Goal: Ask a question

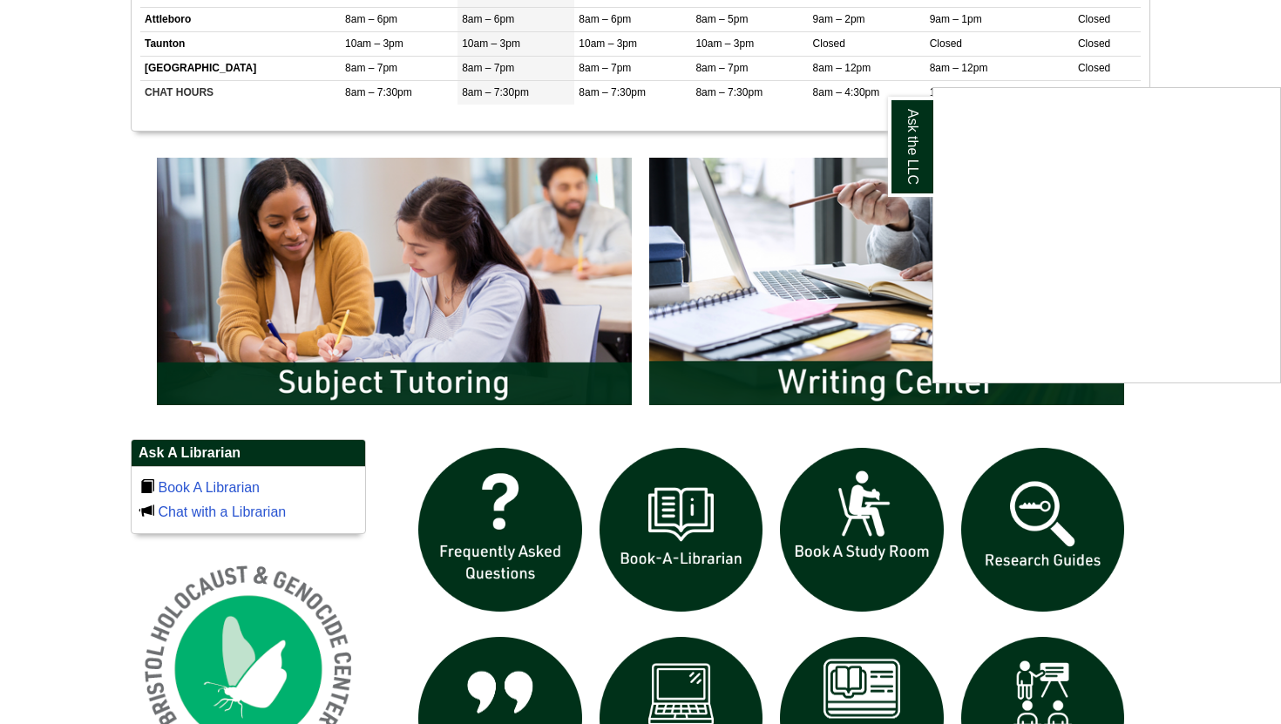
scroll to position [802, 0]
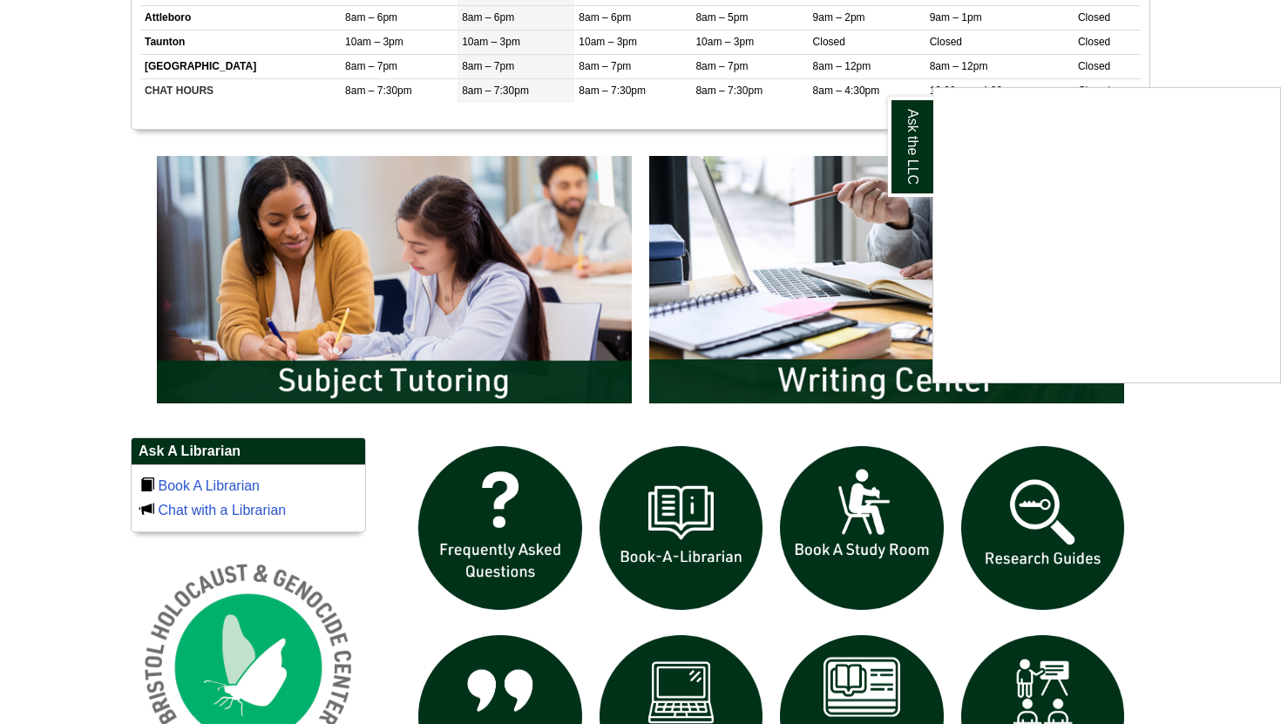
click at [873, 365] on div "Ask the LLC" at bounding box center [640, 362] width 1281 height 724
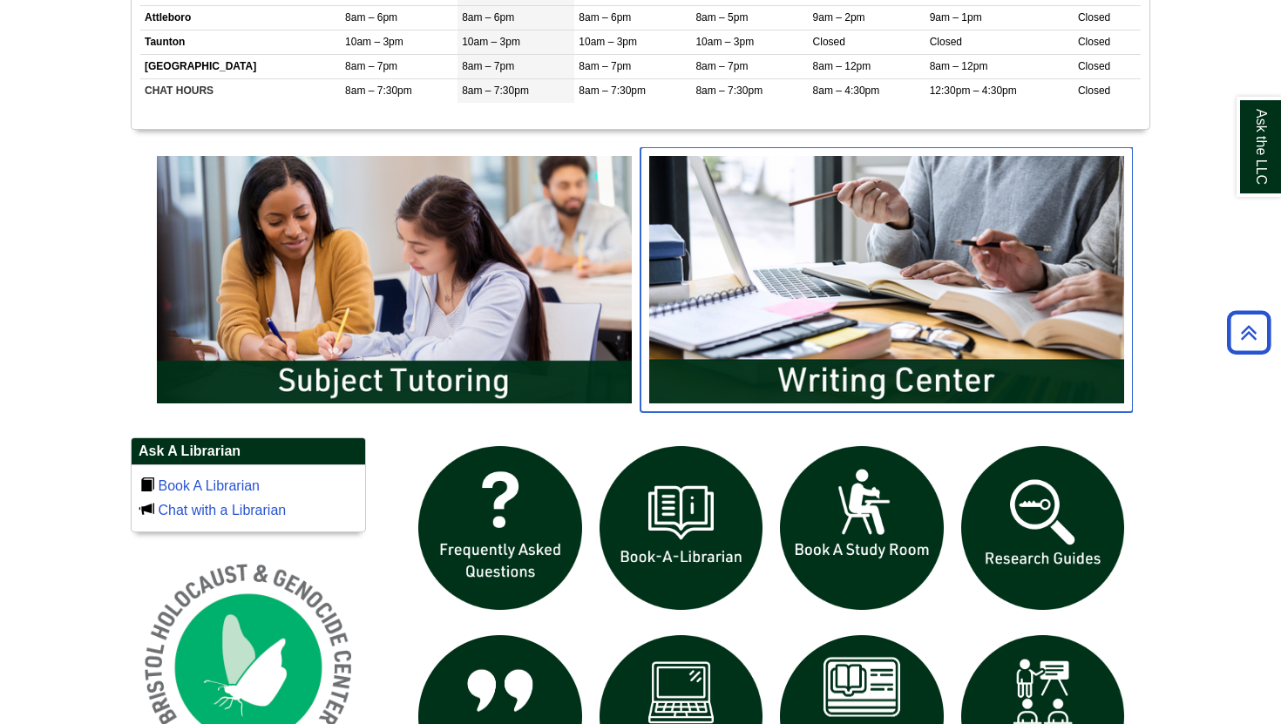
click at [872, 381] on img "slideshow" at bounding box center [887, 279] width 492 height 265
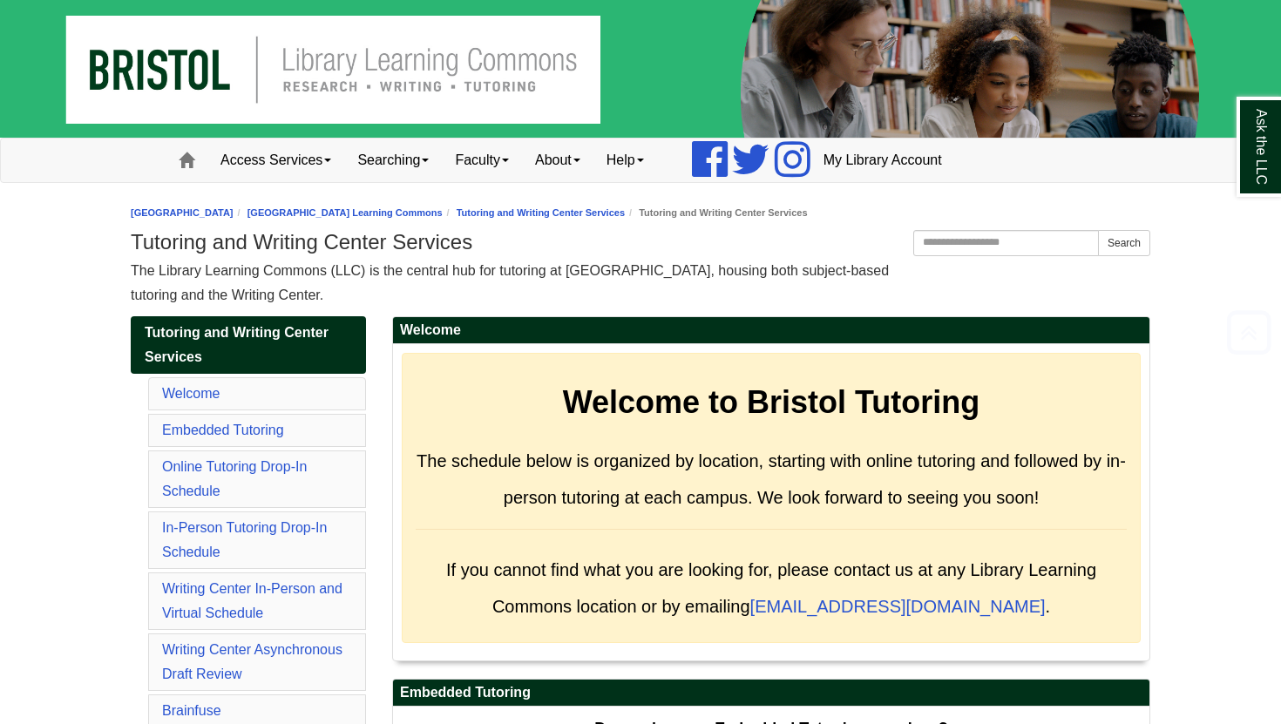
scroll to position [9035, 0]
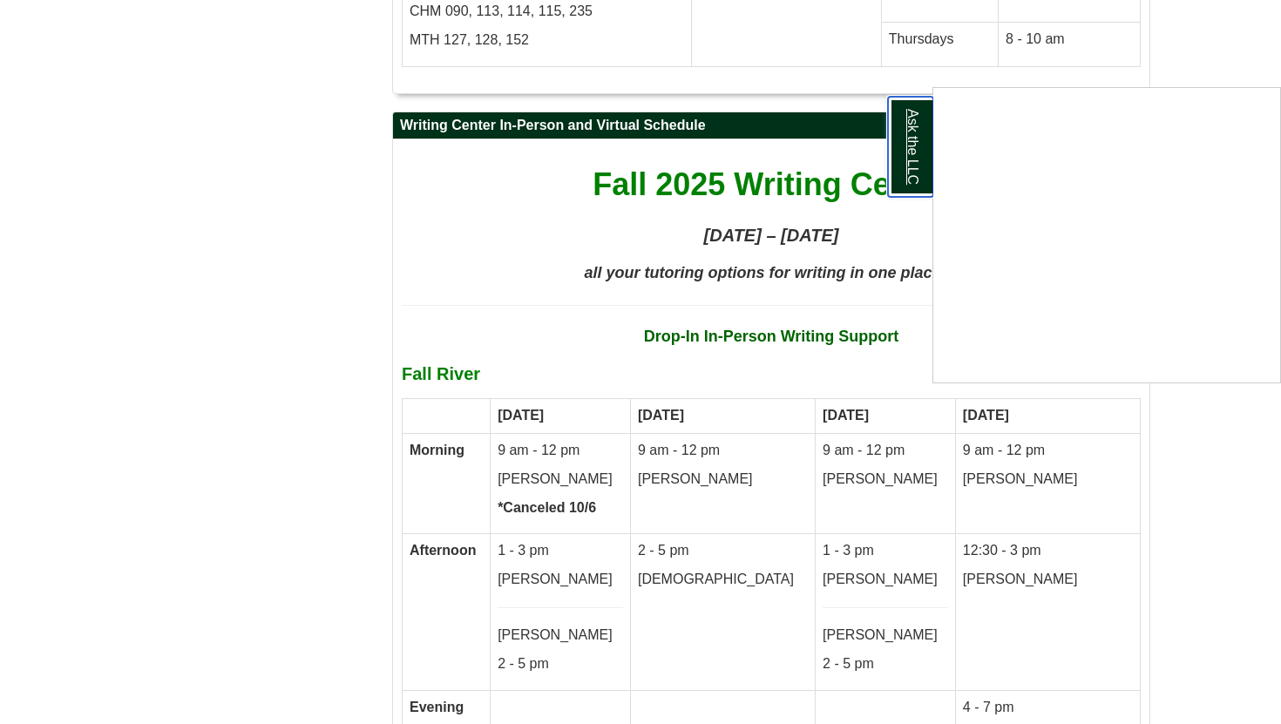
click at [912, 146] on link "Ask the LLC" at bounding box center [910, 147] width 45 height 100
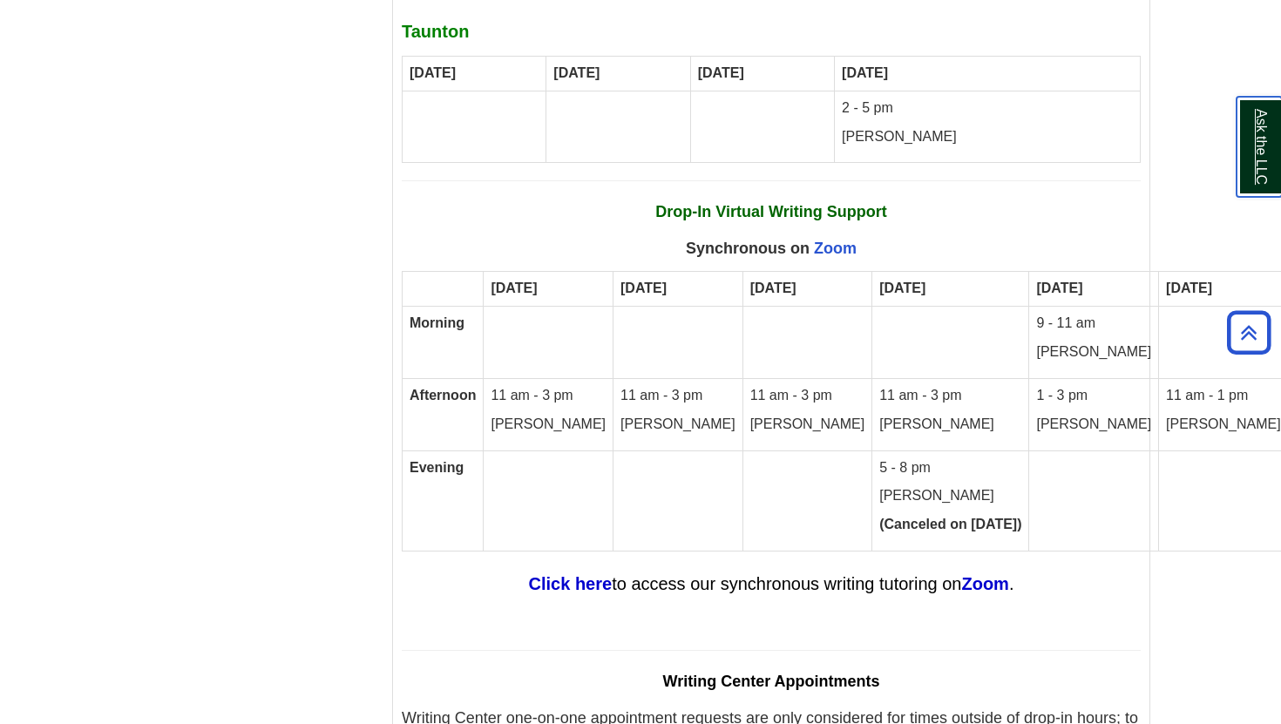
scroll to position [10323, 0]
